Goal: Information Seeking & Learning: Learn about a topic

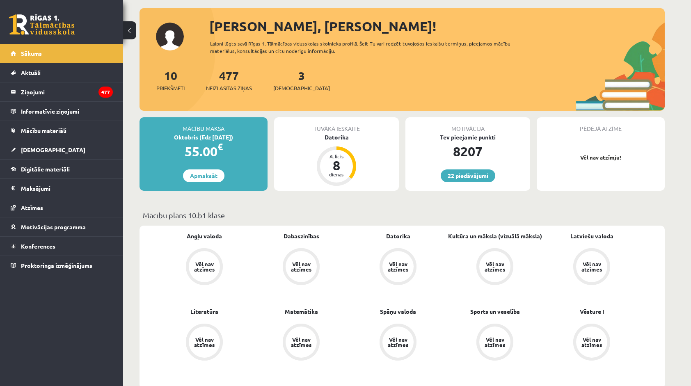
scroll to position [41, 0]
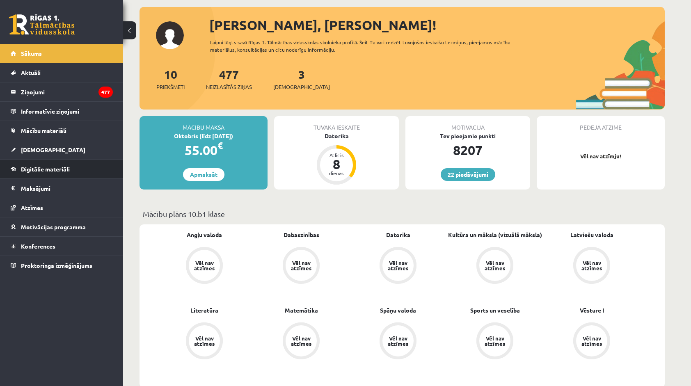
click at [76, 174] on link "Digitālie materiāli" at bounding box center [62, 169] width 102 height 19
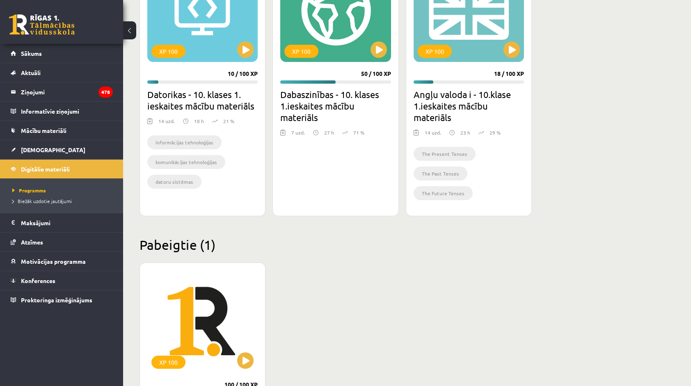
scroll to position [287, 0]
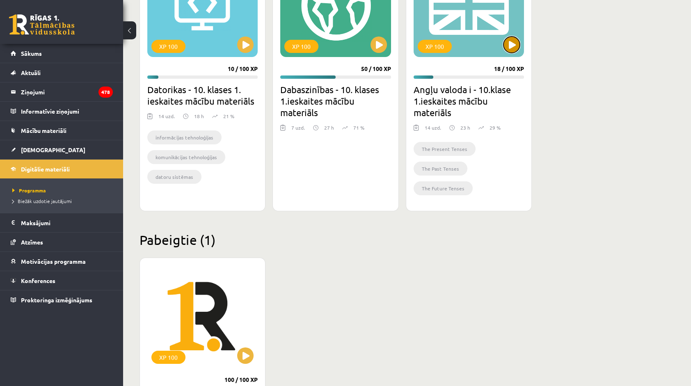
click at [514, 44] on button at bounding box center [512, 45] width 16 height 16
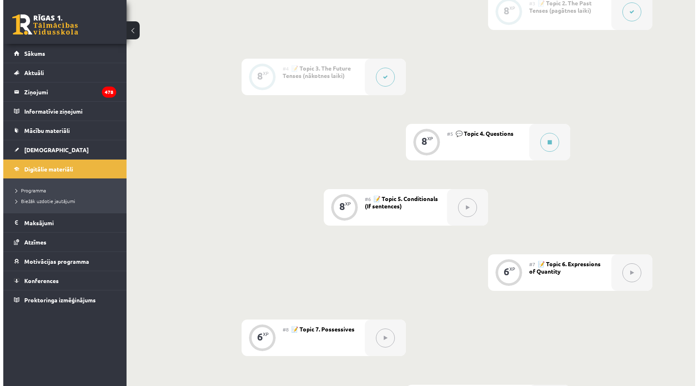
scroll to position [370, 0]
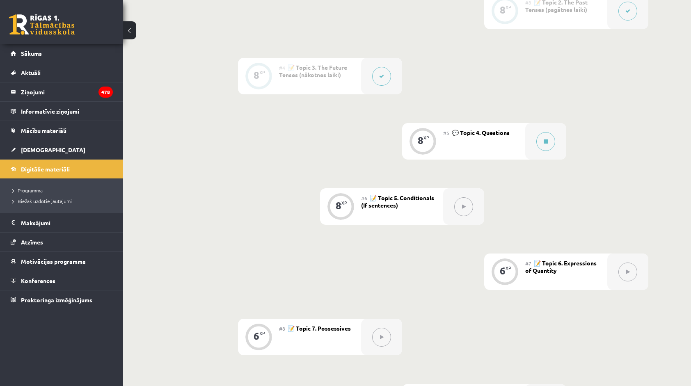
click at [381, 75] on icon at bounding box center [381, 76] width 5 height 5
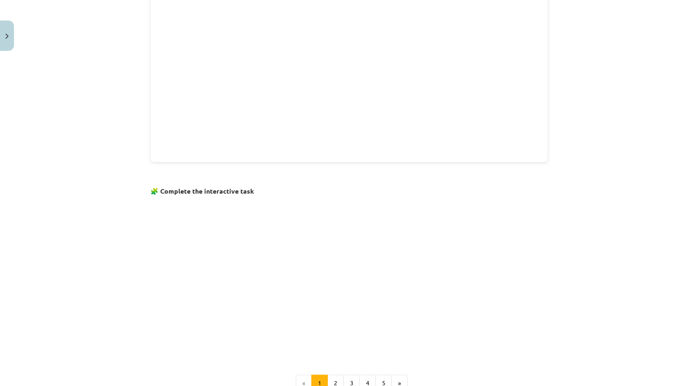
scroll to position [471, 0]
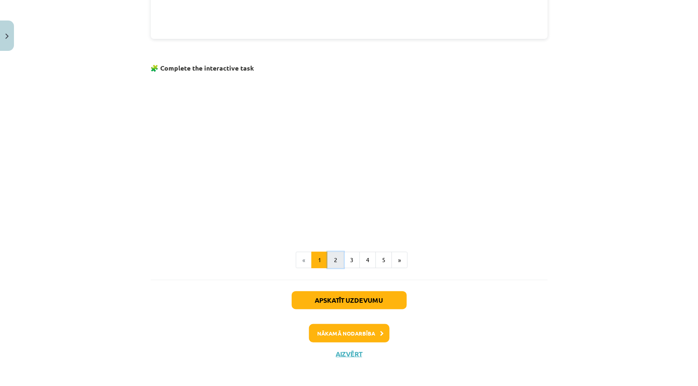
click at [334, 259] on button "2" at bounding box center [335, 260] width 16 height 16
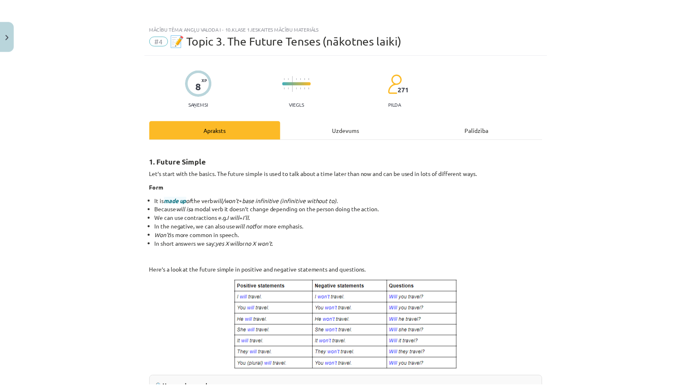
scroll to position [0, 0]
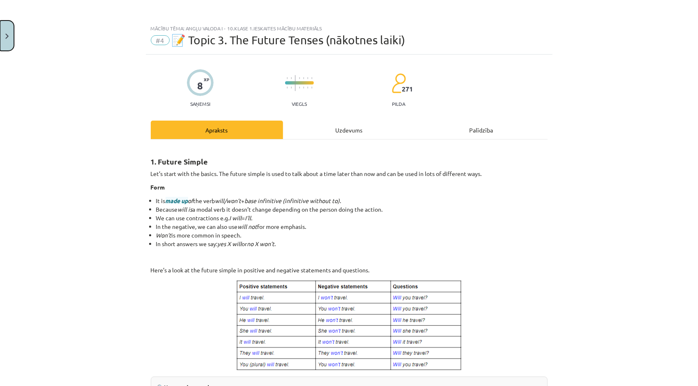
click at [6, 36] on img "Close" at bounding box center [6, 36] width 3 height 5
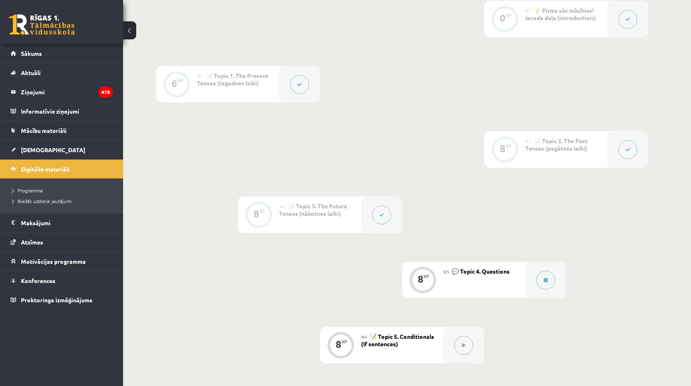
scroll to position [287, 0]
